Goal: Communication & Community: Answer question/provide support

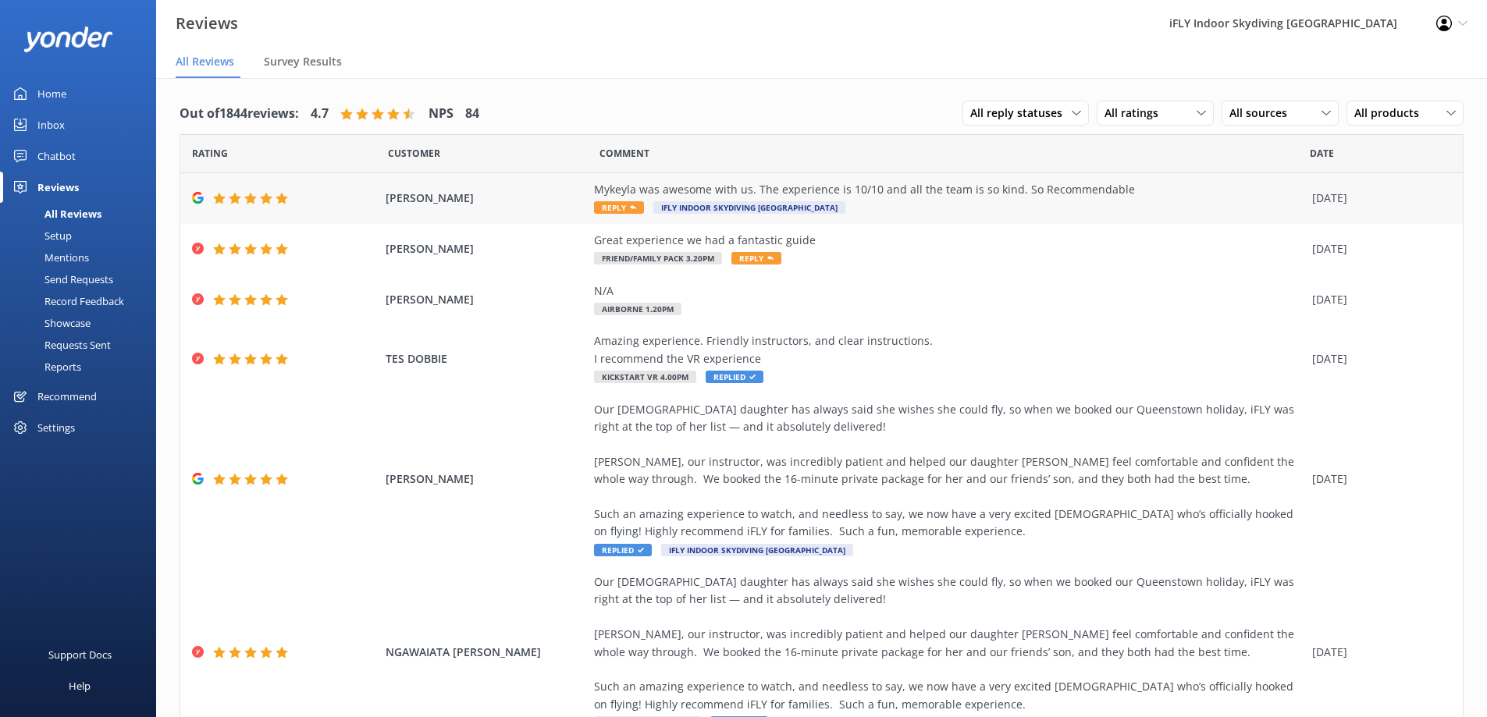
click at [876, 206] on div "Mykeyla was awesome with us. The experience is 10/10 and all the team is so kin…" at bounding box center [949, 198] width 710 height 35
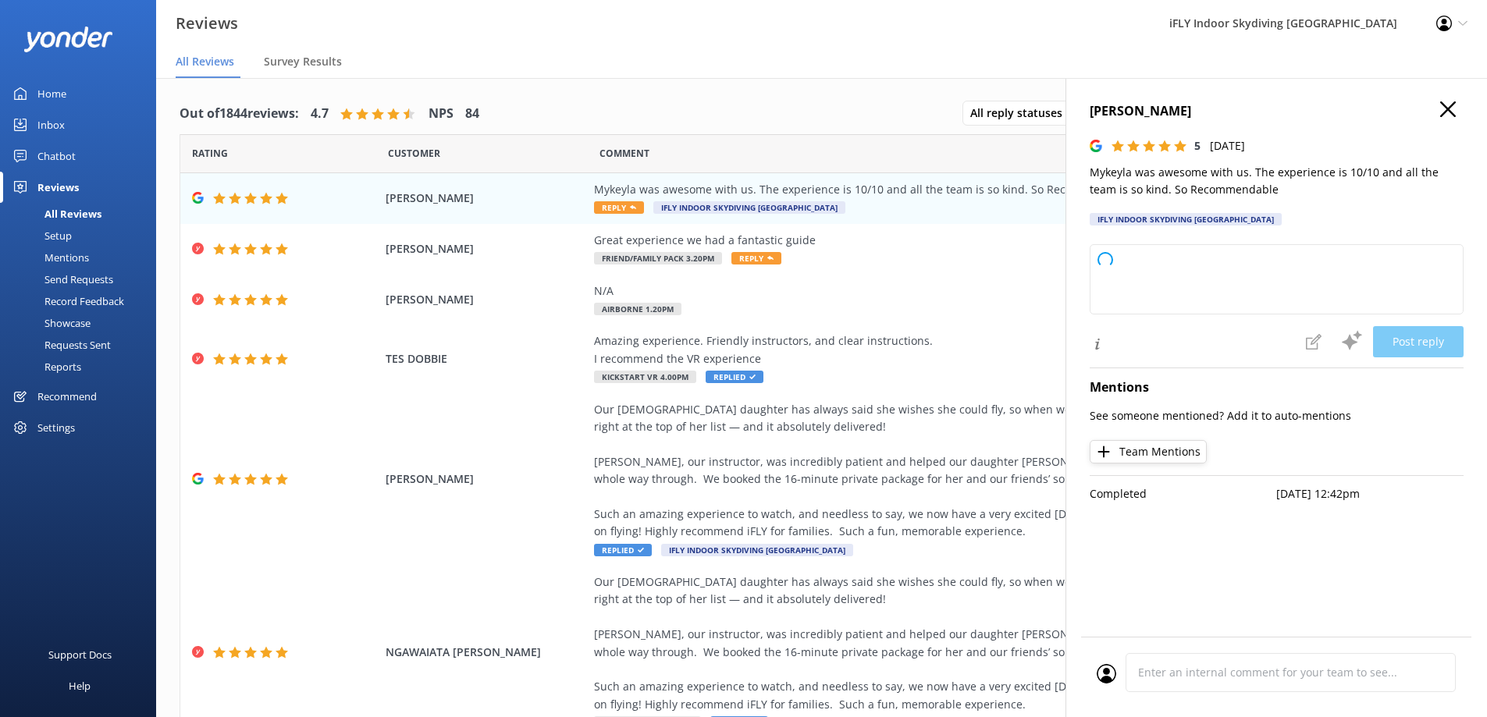
type textarea "Thank you so much for your wonderful review! We’re thrilled to hear you had a 1…"
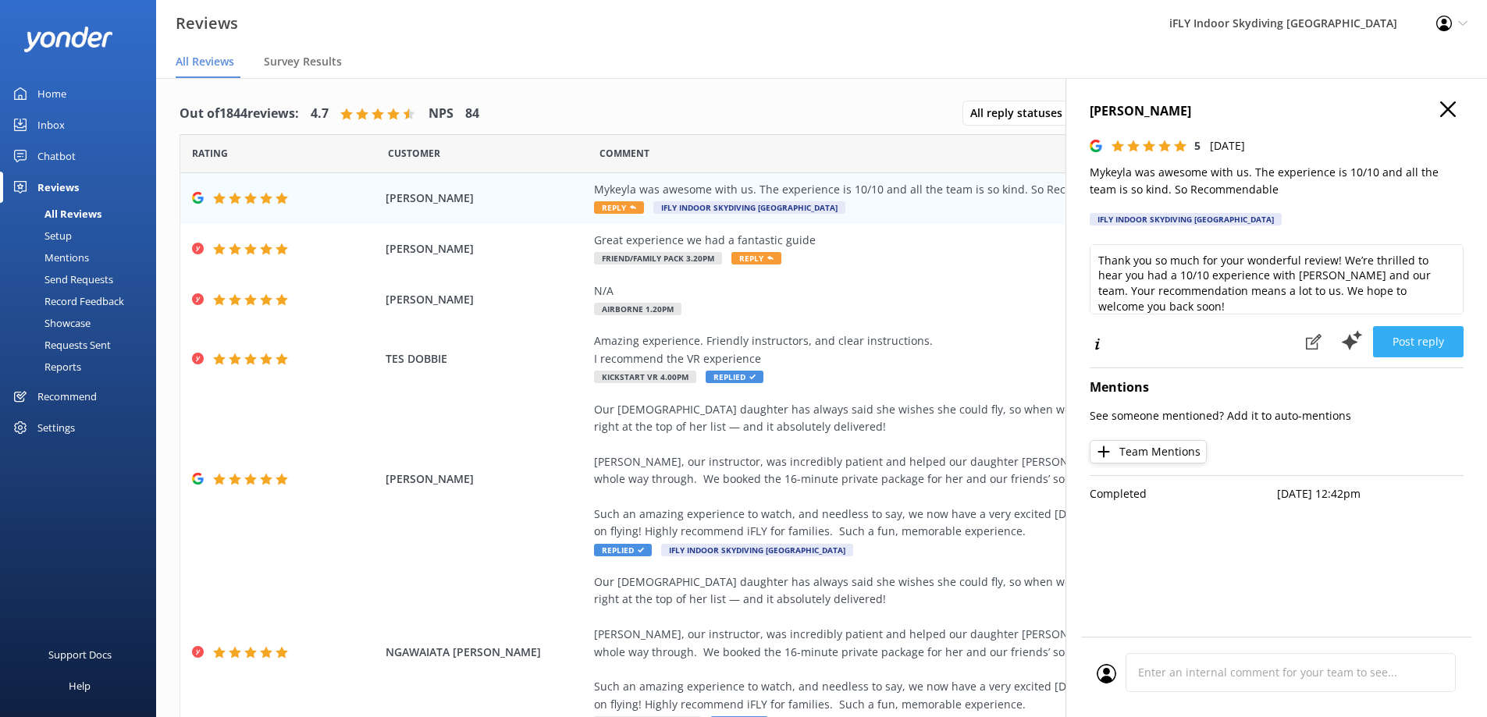
click at [1421, 345] on button "Post reply" at bounding box center [1418, 341] width 91 height 31
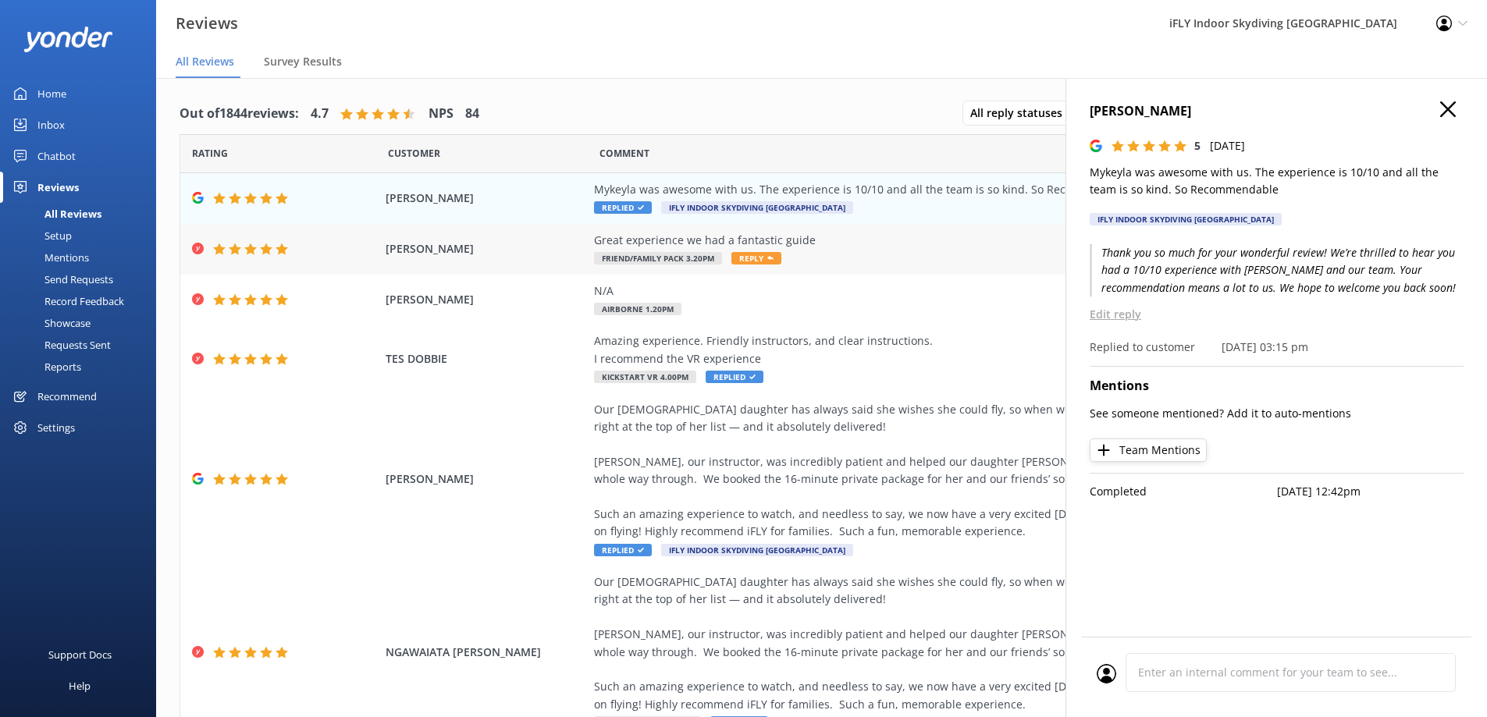
click at [822, 247] on div "Great experience we had a fantastic guide" at bounding box center [949, 240] width 710 height 17
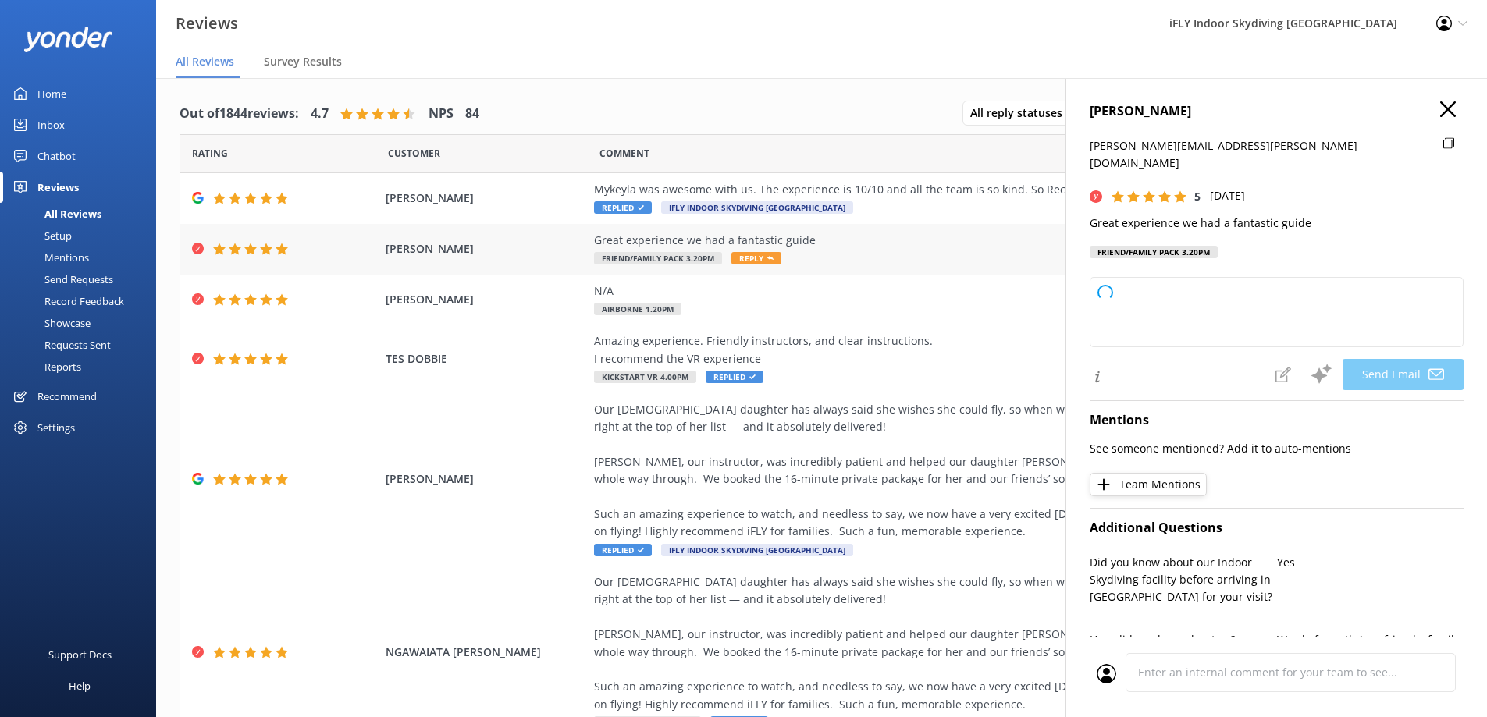
type textarea "Thank you so much, [PERSON_NAME]! We're delighted to hear you had a great exper…"
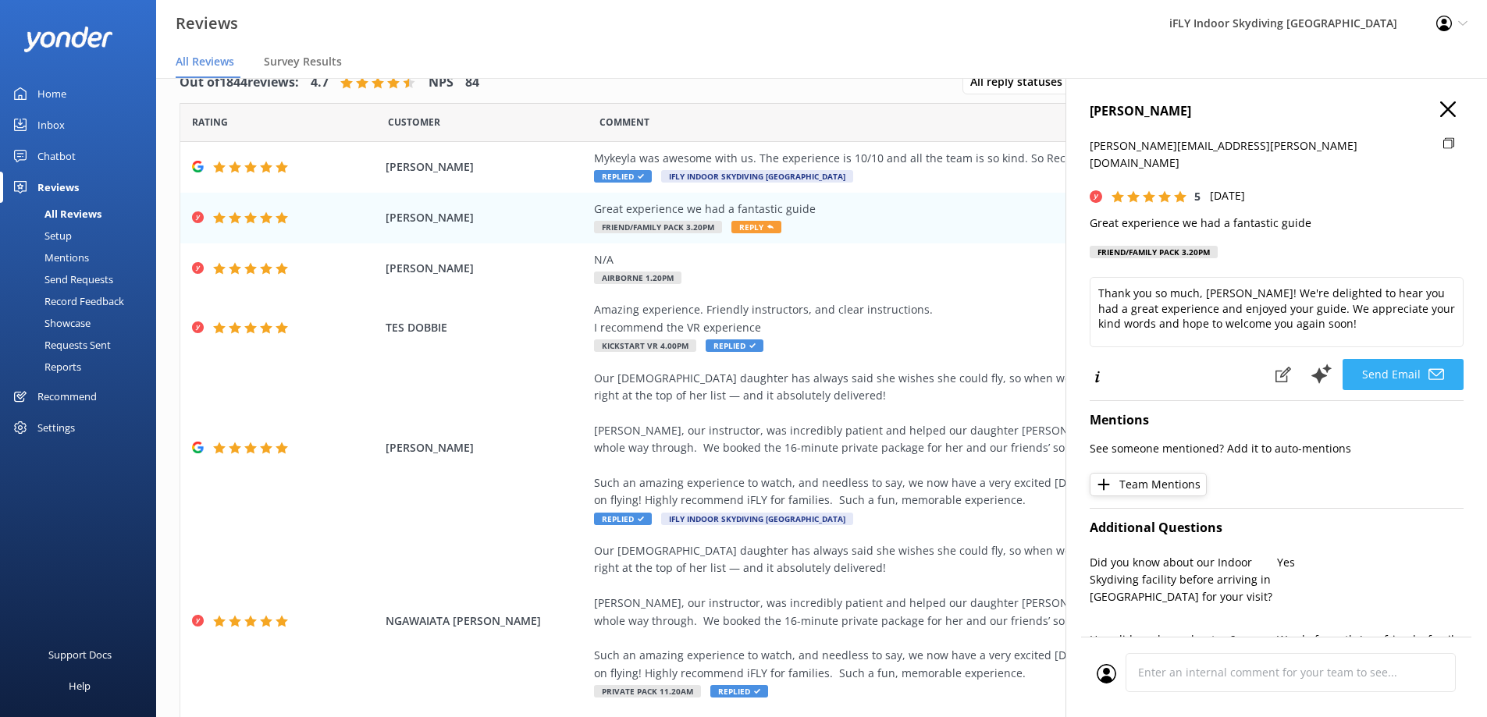
click at [1396, 359] on button "Send Email" at bounding box center [1402, 374] width 121 height 31
